Goal: Task Accomplishment & Management: Complete application form

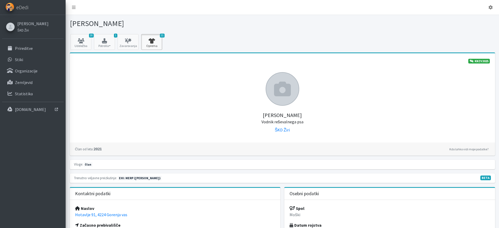
click at [158, 47] on link "21 Oprema" at bounding box center [151, 42] width 21 height 16
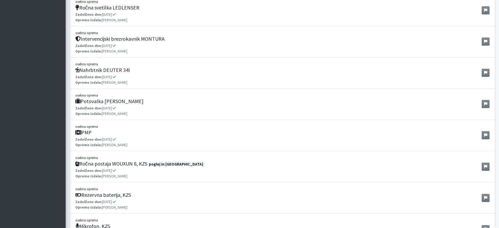
scroll to position [460, 0]
click at [161, 164] on span "poglej in javi" at bounding box center [176, 163] width 58 height 6
click at [484, 164] on link at bounding box center [486, 166] width 8 height 8
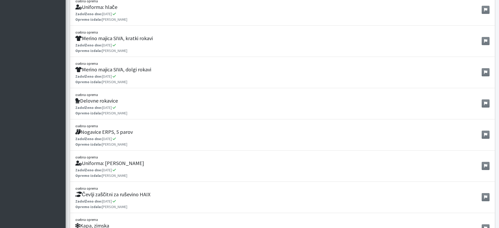
scroll to position [113, 0]
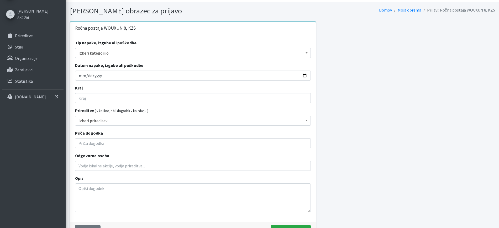
scroll to position [12, 0]
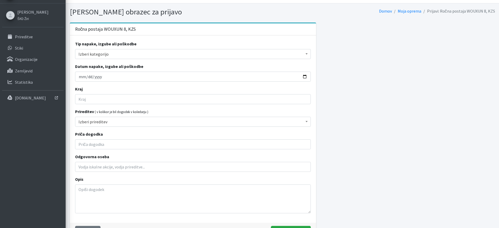
drag, startPoint x: 113, startPoint y: 130, endPoint x: 116, endPoint y: 128, distance: 3.2
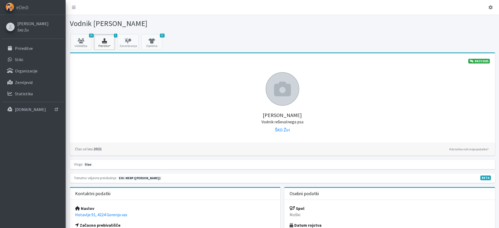
click at [100, 44] on button "1 Potrdila" at bounding box center [104, 42] width 21 height 16
click at [105, 42] on icon "button" at bounding box center [105, 40] width 18 height 5
click at [272, 20] on h1 "Vodnik Luka Ušeničnik" at bounding box center [175, 23] width 211 height 9
click at [110, 46] on button "1 Potrdila" at bounding box center [104, 42] width 21 height 16
click at [121, 45] on link "Zavarovanja" at bounding box center [128, 42] width 21 height 16
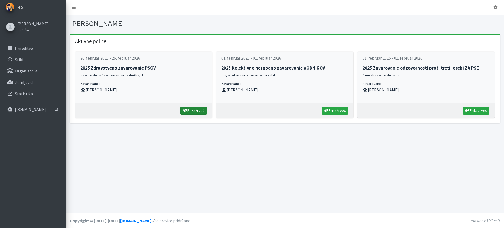
click at [190, 113] on link "Prikaži več" at bounding box center [193, 111] width 27 height 8
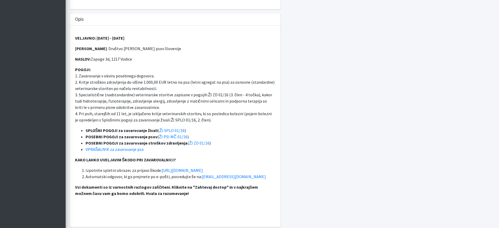
scroll to position [197, 0]
